Goal: Task Accomplishment & Management: Manage account settings

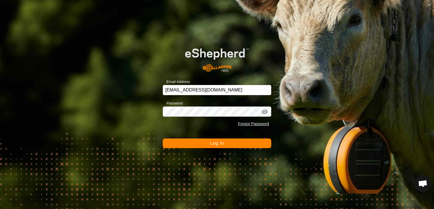
click at [210, 143] on span "Log In" at bounding box center [217, 143] width 14 height 5
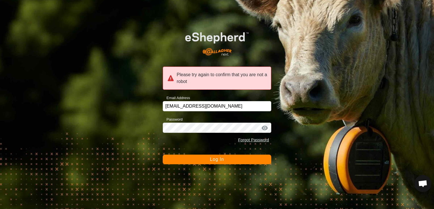
click at [214, 158] on span "Log In" at bounding box center [217, 159] width 14 height 5
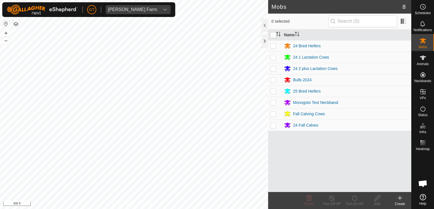
click at [202, 209] on html "[PERSON_NAME] Farm Schedules Notifications Mobs Animals Neckbands VPs Status In…" at bounding box center [217, 104] width 434 height 209
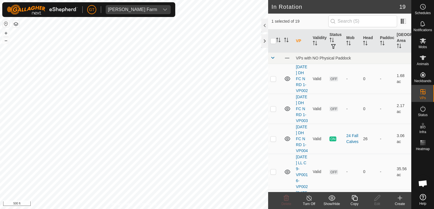
click at [352, 199] on icon at bounding box center [354, 198] width 7 height 7
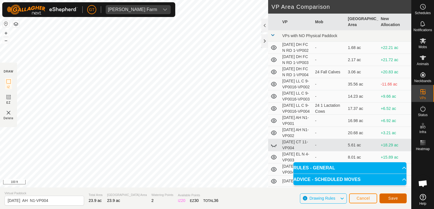
click at [396, 200] on span "Save" at bounding box center [393, 198] width 10 height 5
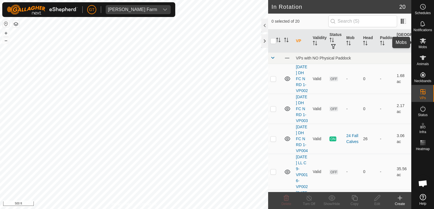
click at [425, 39] on icon at bounding box center [422, 40] width 7 height 7
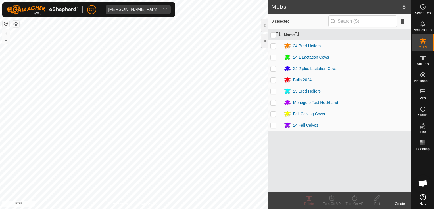
click at [274, 114] on p-checkbox at bounding box center [273, 114] width 6 height 5
checkbox input "true"
click at [352, 198] on icon at bounding box center [354, 199] width 5 height 6
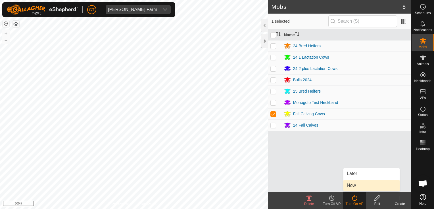
click at [355, 186] on link "Now" at bounding box center [371, 185] width 56 height 11
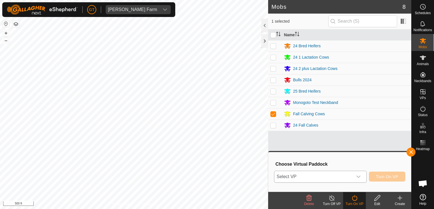
click at [361, 181] on div "dropdown trigger" at bounding box center [358, 176] width 11 height 11
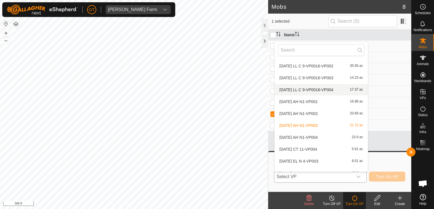
scroll to position [57, 0]
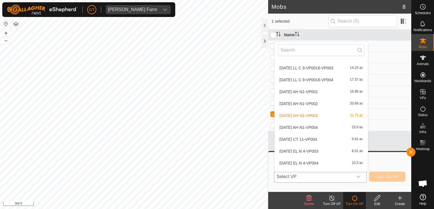
click at [307, 128] on li "[DATE] AH N1-VP004 23.9 ac" at bounding box center [320, 127] width 93 height 11
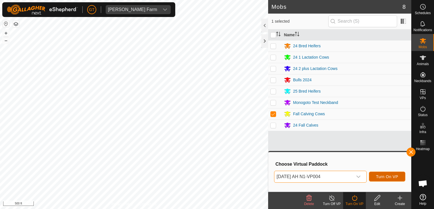
click at [387, 177] on span "Turn On VP" at bounding box center [387, 177] width 22 height 5
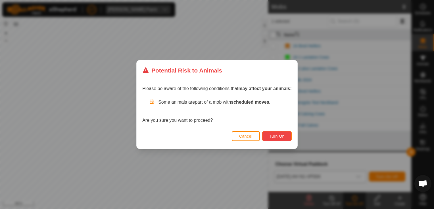
click at [270, 134] on span "Turn On" at bounding box center [276, 136] width 15 height 5
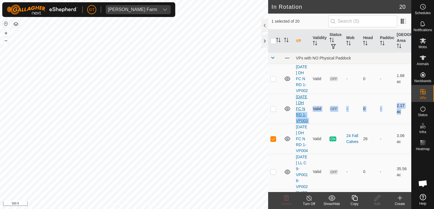
drag, startPoint x: 293, startPoint y: 149, endPoint x: 305, endPoint y: 118, distance: 33.3
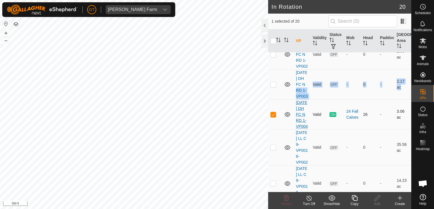
scroll to position [57, 0]
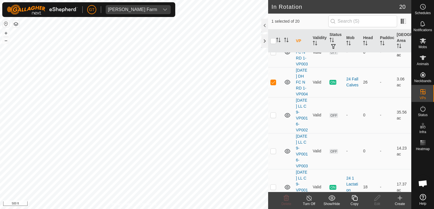
click at [282, 67] on td at bounding box center [288, 52] width 12 height 30
click at [356, 198] on icon at bounding box center [354, 199] width 6 height 6
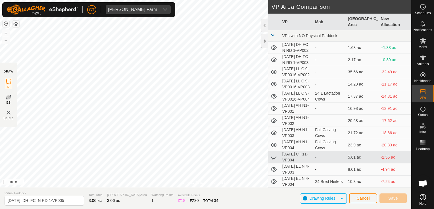
click at [287, 200] on div "Privacy Policy Contact Us [DATE] DH FC N RD 1-VP004 Type: Inclusion Zone 26 Ani…" at bounding box center [205, 104] width 411 height 209
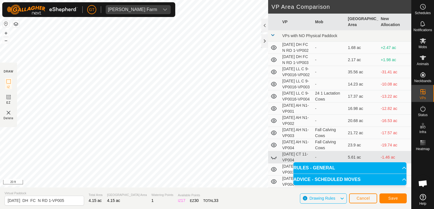
click at [269, 162] on div "Privacy Policy Contact Us Type: Inclusion Zone undefined Animal + – ⇧ i 20 ft D…" at bounding box center [205, 104] width 411 height 209
click at [324, 159] on div "Privacy Policy Contact Us Type: Inclusion Zone undefined Animal + – ⇧ i 20 ft D…" at bounding box center [205, 104] width 411 height 209
click at [294, 69] on div "Privacy Policy Contact Us Type: Inclusion Zone undefined Animal + – ⇧ i 20 ft D…" at bounding box center [205, 104] width 411 height 209
click at [394, 200] on span "Save" at bounding box center [393, 198] width 10 height 5
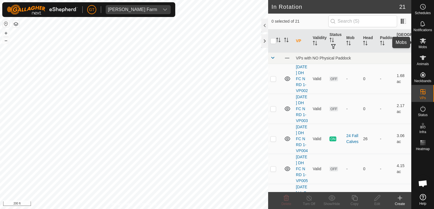
click at [422, 39] on icon at bounding box center [423, 40] width 6 height 5
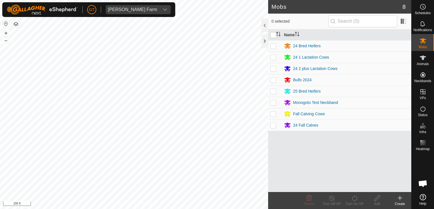
click at [273, 126] on p-checkbox at bounding box center [273, 125] width 6 height 5
checkbox input "true"
click at [353, 197] on icon at bounding box center [354, 199] width 5 height 6
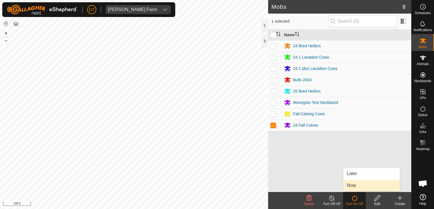
click at [350, 188] on link "Now" at bounding box center [371, 185] width 56 height 11
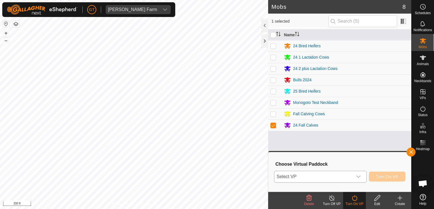
click at [359, 177] on icon "dropdown trigger" at bounding box center [358, 177] width 5 height 5
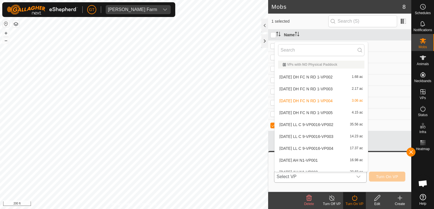
click at [307, 113] on li "[DATE] DH FC N RD 1-VP005 4.15 ac" at bounding box center [320, 112] width 93 height 11
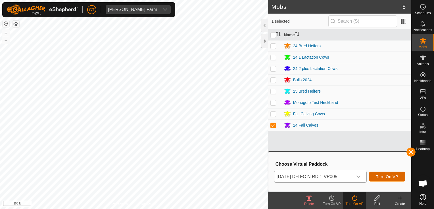
click at [385, 177] on span "Turn On VP" at bounding box center [387, 177] width 22 height 5
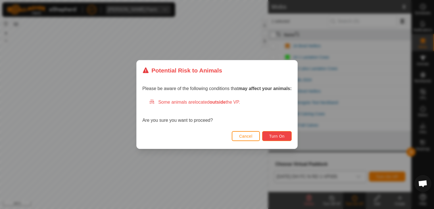
click at [278, 135] on span "Turn On" at bounding box center [276, 136] width 15 height 5
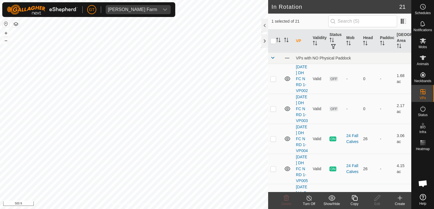
click at [355, 198] on icon at bounding box center [354, 198] width 7 height 7
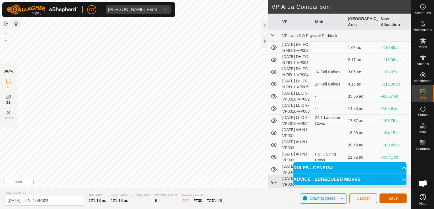
click at [393, 201] on span "Save" at bounding box center [393, 198] width 10 height 5
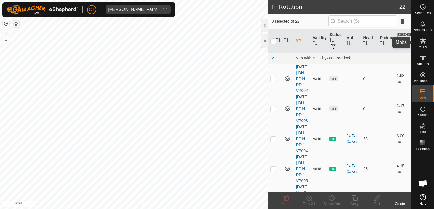
click at [420, 40] on icon at bounding box center [422, 40] width 7 height 7
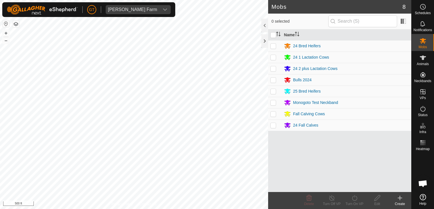
click at [274, 70] on p-checkbox at bounding box center [273, 68] width 6 height 5
checkbox input "true"
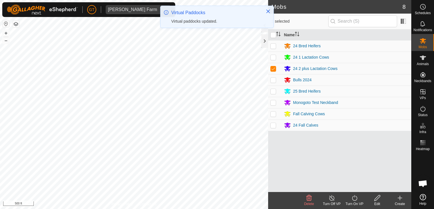
click at [354, 200] on icon at bounding box center [354, 198] width 7 height 7
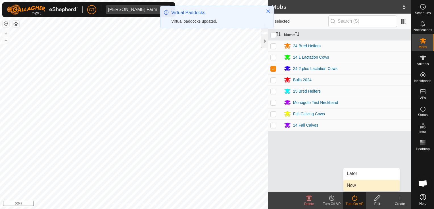
click at [352, 186] on link "Now" at bounding box center [371, 185] width 56 height 11
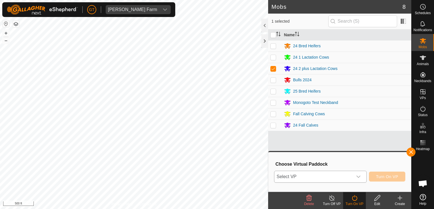
click at [361, 178] on icon "dropdown trigger" at bounding box center [358, 177] width 5 height 5
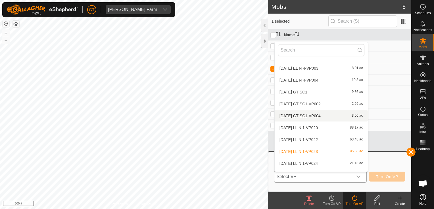
scroll to position [161, 0]
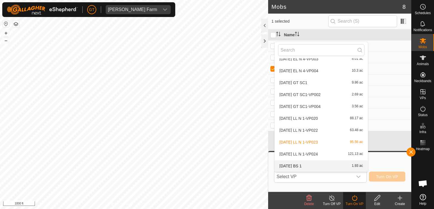
click at [376, 200] on icon at bounding box center [377, 198] width 7 height 7
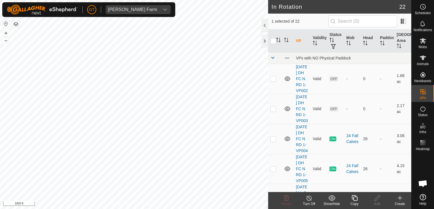
drag, startPoint x: 355, startPoint y: 198, endPoint x: 357, endPoint y: 196, distance: 3.1
click at [357, 196] on icon at bounding box center [354, 198] width 7 height 7
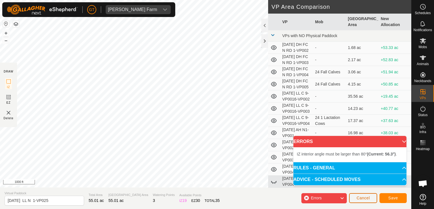
click at [366, 199] on span "Cancel" at bounding box center [362, 198] width 13 height 5
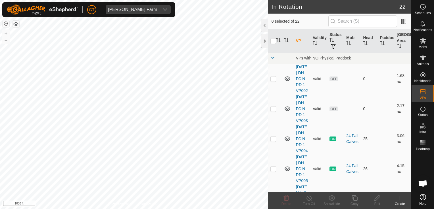
checkbox input "true"
checkbox input "false"
checkbox input "true"
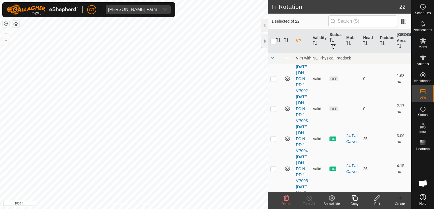
click at [355, 197] on icon at bounding box center [354, 199] width 6 height 6
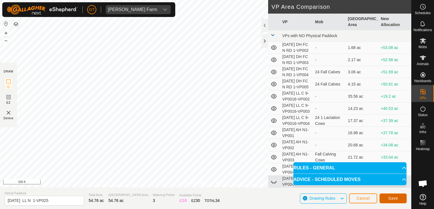
click at [389, 201] on span "Save" at bounding box center [393, 198] width 10 height 5
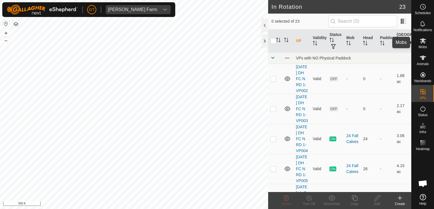
click at [423, 43] on icon at bounding box center [422, 40] width 7 height 7
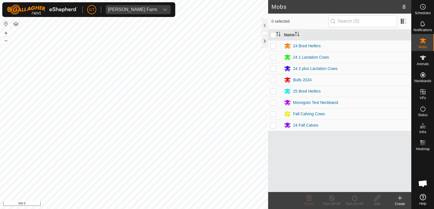
click at [274, 71] on td at bounding box center [275, 68] width 14 height 11
checkbox input "true"
click at [354, 199] on icon at bounding box center [354, 198] width 7 height 7
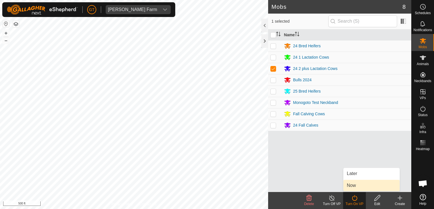
drag, startPoint x: 361, startPoint y: 185, endPoint x: 364, endPoint y: 182, distance: 4.2
click at [364, 182] on link "Now" at bounding box center [371, 185] width 56 height 11
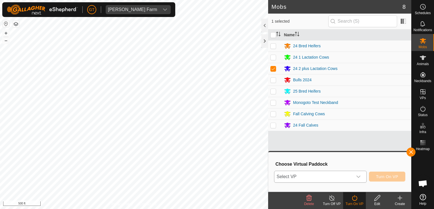
click at [361, 174] on div "dropdown trigger" at bounding box center [358, 176] width 11 height 11
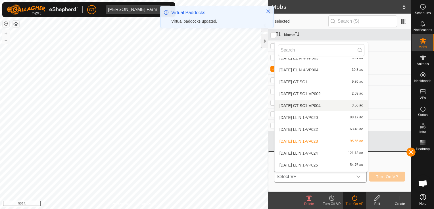
scroll to position [173, 0]
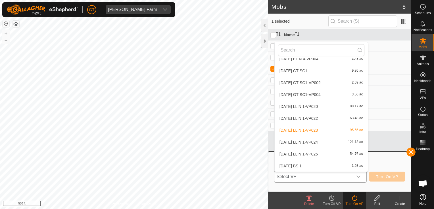
click at [329, 155] on li "[DATE] LL N 1-VP025 54.76 ac" at bounding box center [320, 154] width 93 height 11
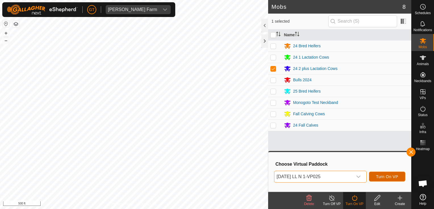
click at [382, 175] on span "Turn On VP" at bounding box center [387, 177] width 22 height 5
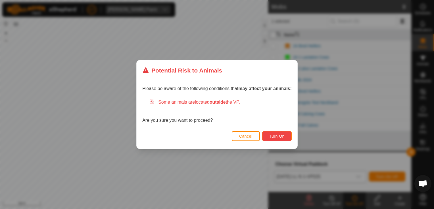
click at [281, 136] on span "Turn On" at bounding box center [276, 136] width 15 height 5
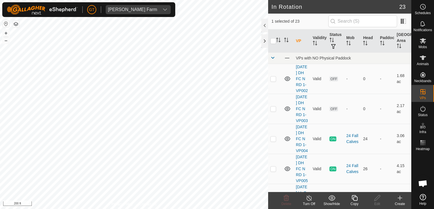
click at [353, 199] on icon at bounding box center [354, 198] width 7 height 7
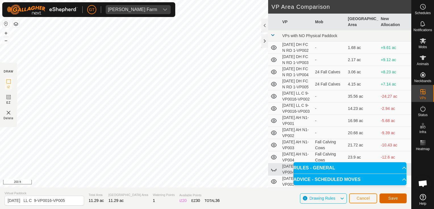
click at [398, 197] on button "Save" at bounding box center [392, 199] width 27 height 10
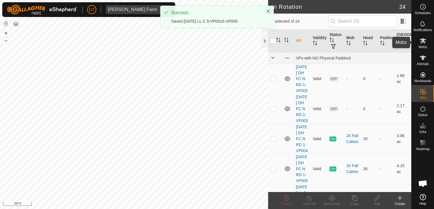
click at [425, 39] on icon at bounding box center [422, 40] width 7 height 7
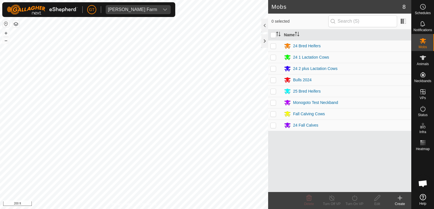
click at [274, 55] on p-checkbox at bounding box center [273, 57] width 6 height 5
checkbox input "true"
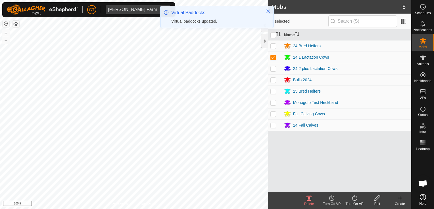
click at [352, 197] on icon at bounding box center [354, 198] width 7 height 7
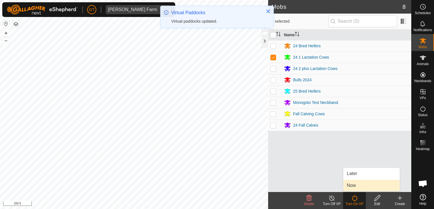
click at [354, 187] on link "Now" at bounding box center [371, 185] width 56 height 11
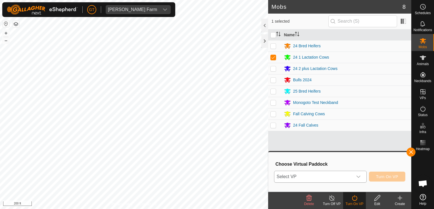
click at [360, 179] on div "dropdown trigger" at bounding box center [358, 176] width 11 height 11
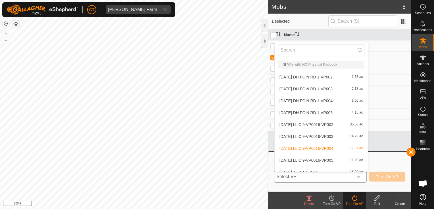
click at [311, 159] on li "[DATE] LL C 9-VP0016-VP005 11.29 ac" at bounding box center [320, 160] width 93 height 11
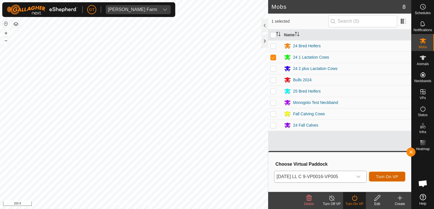
click at [385, 179] on button "Turn On VP" at bounding box center [387, 177] width 36 height 10
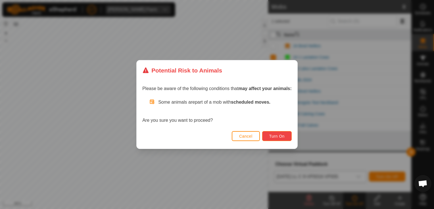
click at [284, 135] on span "Turn On" at bounding box center [276, 136] width 15 height 5
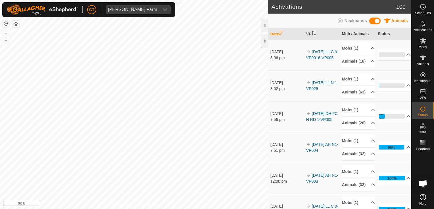
click at [0, 28] on html "[PERSON_NAME] Farm Schedules Notifications Mobs Animals Neckbands VPs Status In…" at bounding box center [217, 104] width 434 height 209
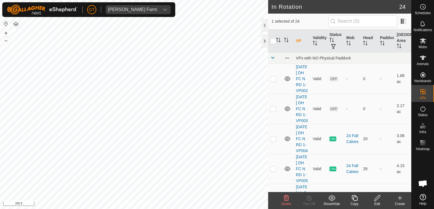
click at [272, 199] on footer "Delete Turn Off Show/Hide Copy Edit Create" at bounding box center [339, 200] width 143 height 17
click at [290, 197] on delete-svg-icon at bounding box center [286, 198] width 23 height 7
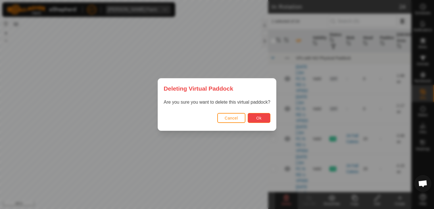
click at [256, 117] on span "Ok" at bounding box center [258, 118] width 5 height 5
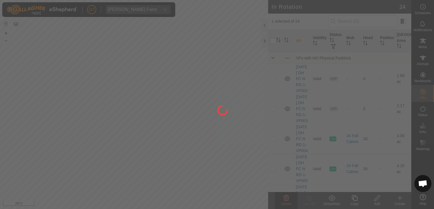
checkbox input "false"
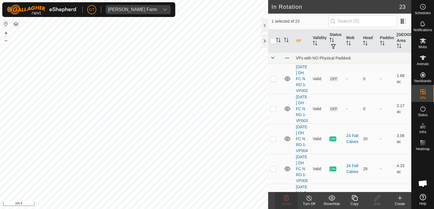
checkbox input "false"
checkbox input "true"
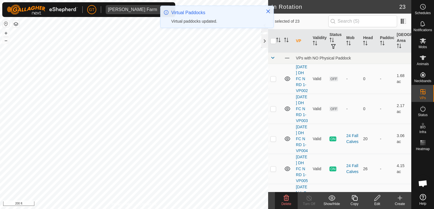
click at [285, 199] on icon at bounding box center [286, 198] width 7 height 7
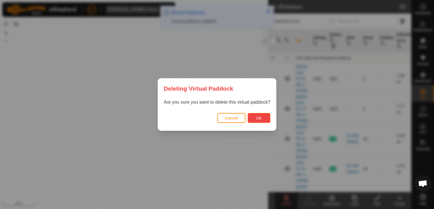
click at [256, 120] on span "Ok" at bounding box center [258, 118] width 5 height 5
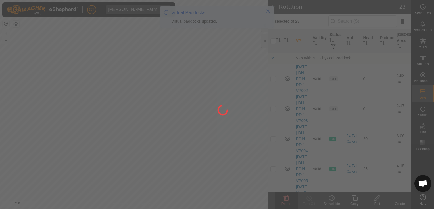
checkbox input "false"
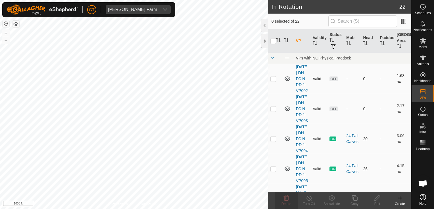
click at [311, 78] on div "In Rotation 22 0 selected of 22 VP Validity Status Mob Head Paddock Grazing Are…" at bounding box center [205, 104] width 411 height 209
checkbox input "true"
checkbox input "false"
click at [283, 196] on icon at bounding box center [286, 198] width 7 height 7
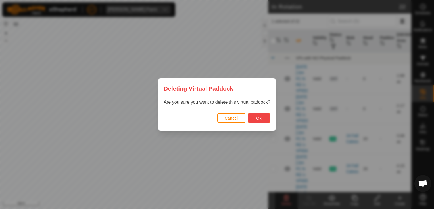
click at [259, 117] on span "Ok" at bounding box center [258, 118] width 5 height 5
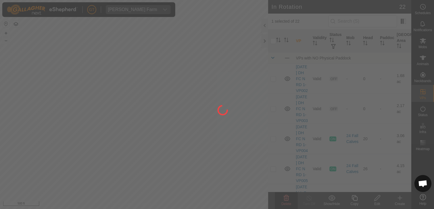
checkbox input "false"
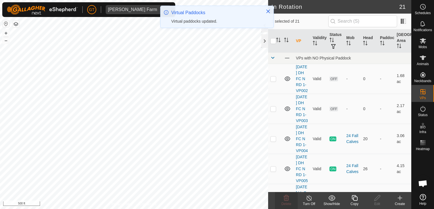
checkbox input "false"
checkbox input "true"
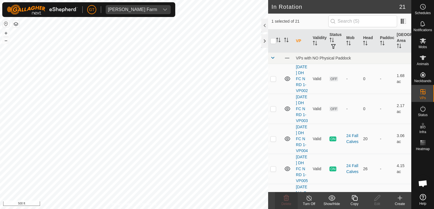
checkbox input "true"
checkbox input "false"
checkbox input "true"
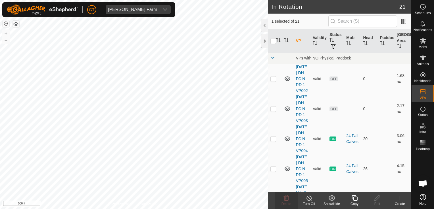
checkbox input "false"
click at [285, 198] on icon at bounding box center [286, 198] width 7 height 7
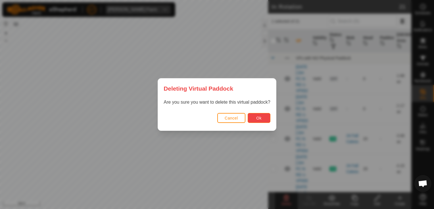
click at [265, 119] on button "Ok" at bounding box center [259, 118] width 23 height 10
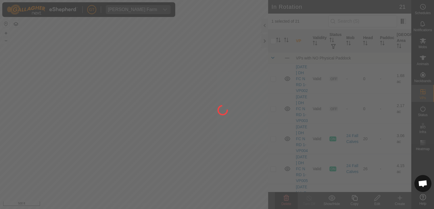
checkbox input "false"
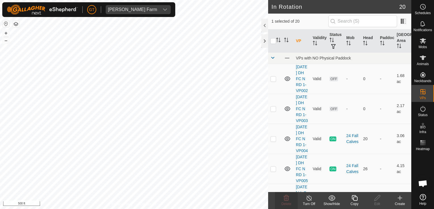
checkbox input "false"
checkbox input "true"
checkbox input "false"
click at [289, 196] on icon at bounding box center [286, 198] width 7 height 7
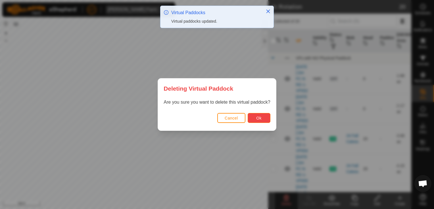
click at [259, 117] on span "Ok" at bounding box center [258, 118] width 5 height 5
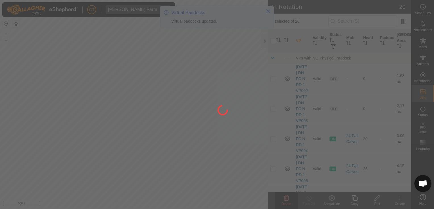
checkbox input "false"
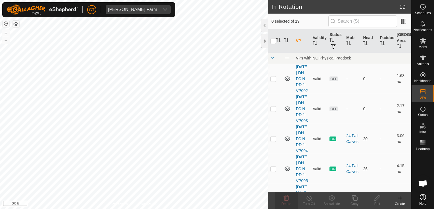
checkbox input "true"
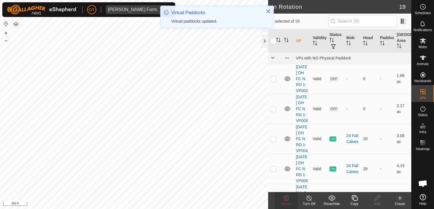
checkbox input "true"
checkbox input "false"
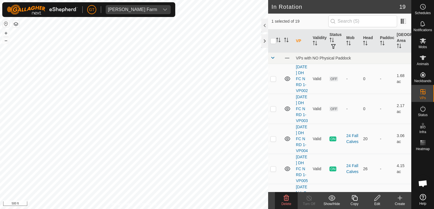
click at [288, 198] on icon at bounding box center [286, 199] width 5 height 6
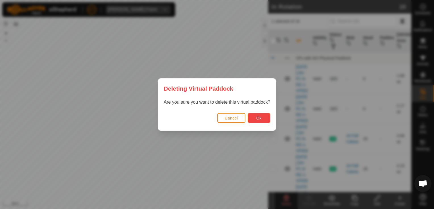
click at [255, 117] on button "Ok" at bounding box center [259, 118] width 23 height 10
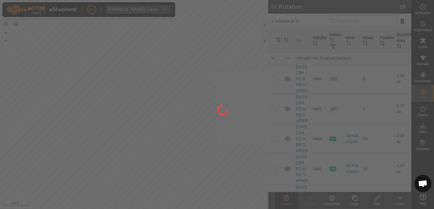
checkbox input "false"
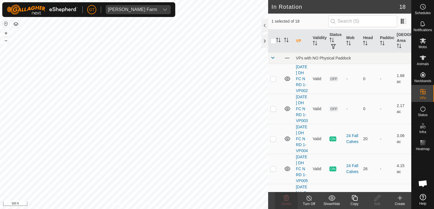
checkbox input "false"
checkbox input "true"
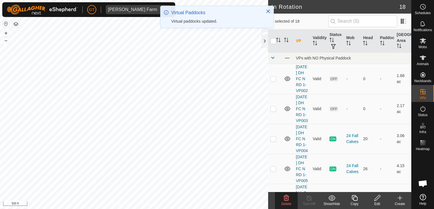
click at [288, 199] on icon at bounding box center [286, 198] width 7 height 7
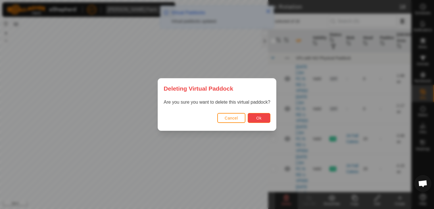
click at [257, 120] on span "Ok" at bounding box center [258, 118] width 5 height 5
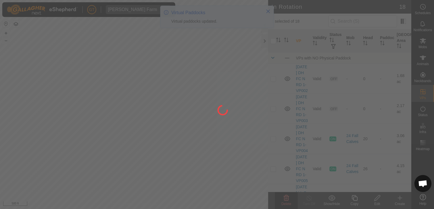
checkbox input "false"
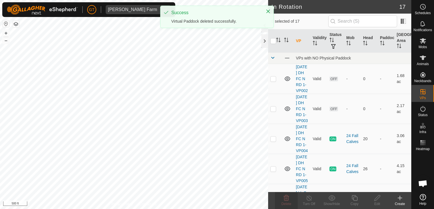
checkbox input "true"
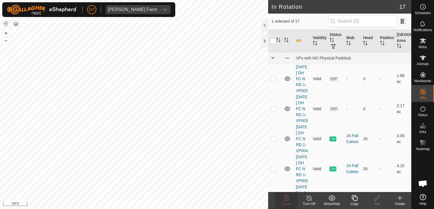
checkbox input "true"
checkbox input "false"
click at [285, 198] on icon at bounding box center [286, 198] width 7 height 7
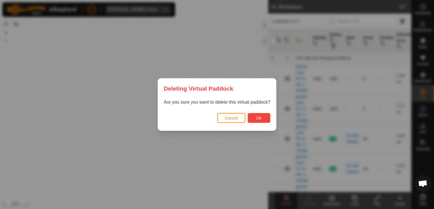
click at [260, 118] on span "Ok" at bounding box center [258, 118] width 5 height 5
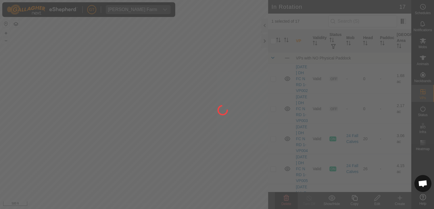
checkbox input "false"
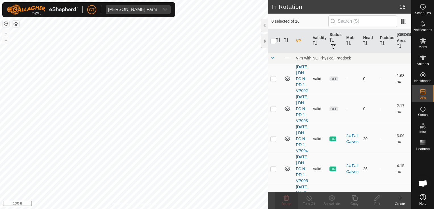
click at [277, 71] on div "In Rotation 16 0 selected of 16 VP Validity Status Mob Head Paddock Grazing Are…" at bounding box center [205, 104] width 411 height 209
